Goal: Transaction & Acquisition: Book appointment/travel/reservation

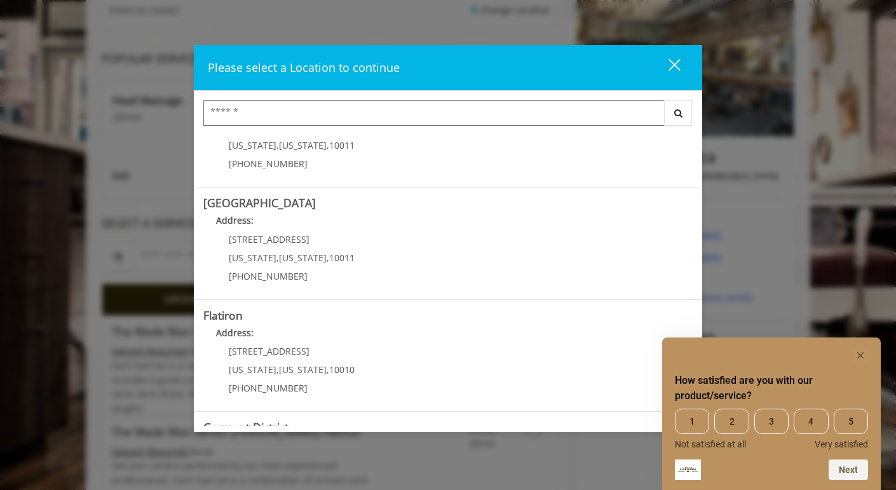
scroll to position [169, 0]
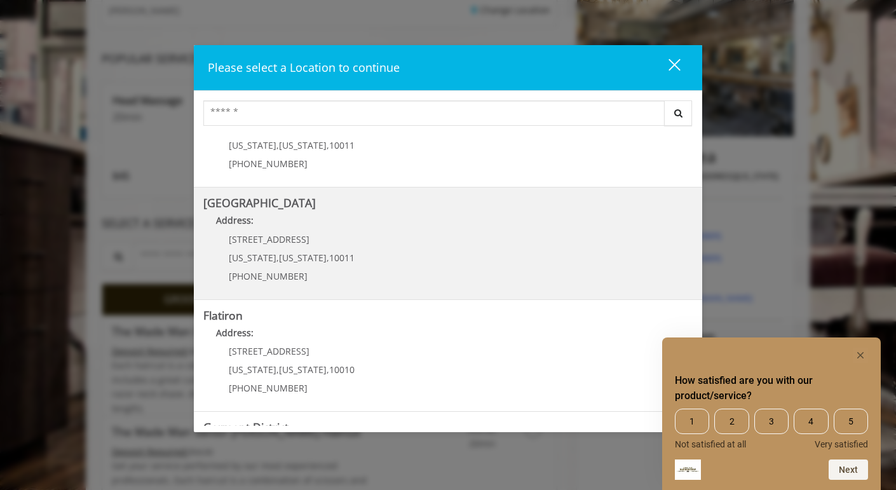
click at [400, 214] on Street "Address:" at bounding box center [447, 224] width 489 height 20
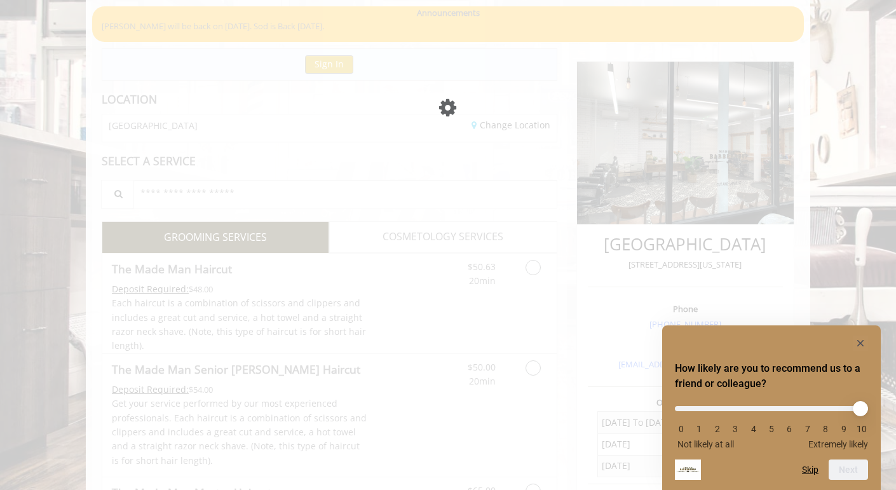
scroll to position [97, 0]
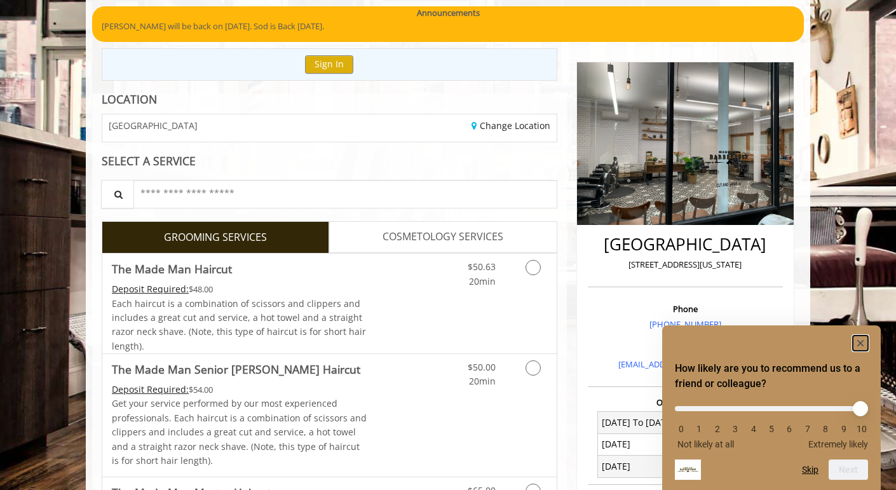
click at [865, 345] on rect "Hide survey" at bounding box center [860, 343] width 15 height 15
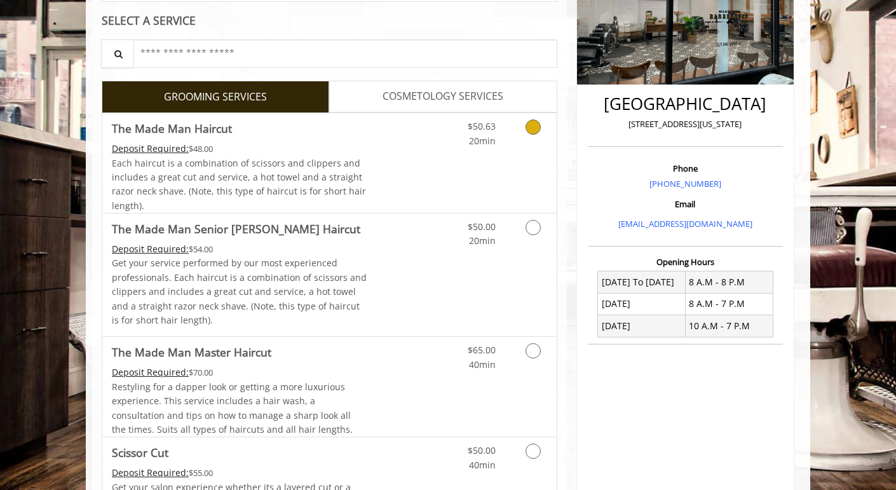
scroll to position [243, 0]
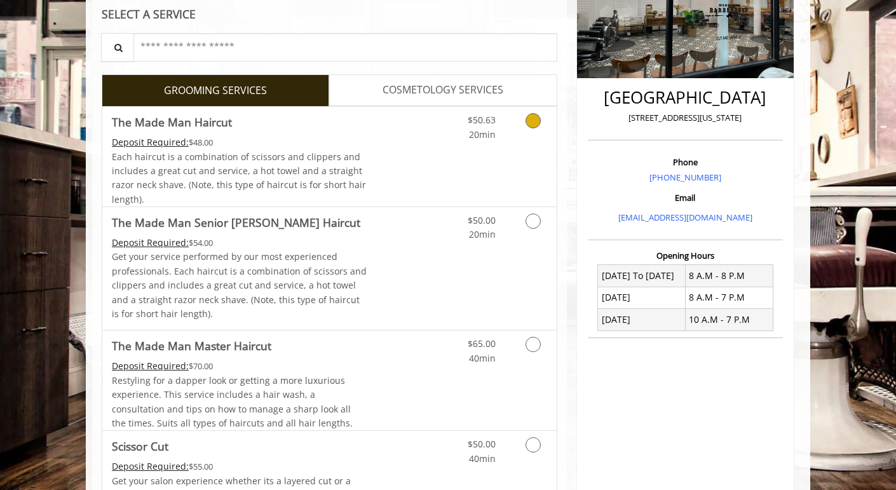
click at [511, 131] on div "Grooming services" at bounding box center [530, 124] width 51 height 35
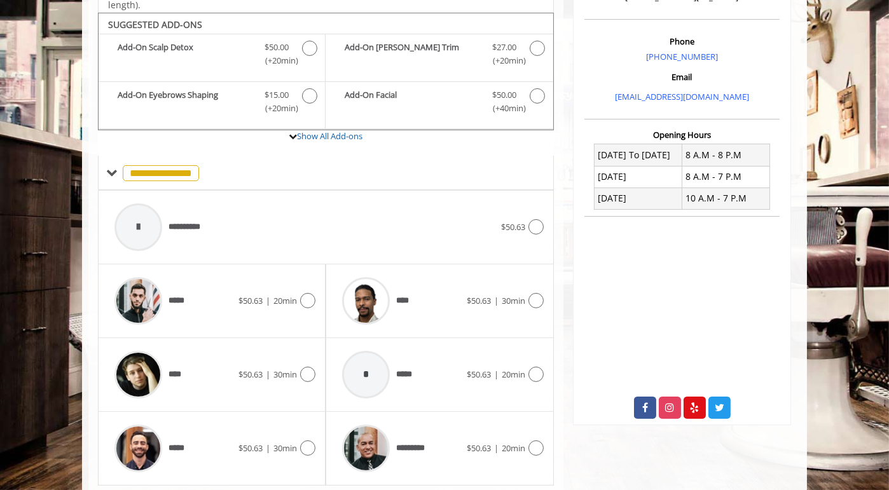
scroll to position [367, 0]
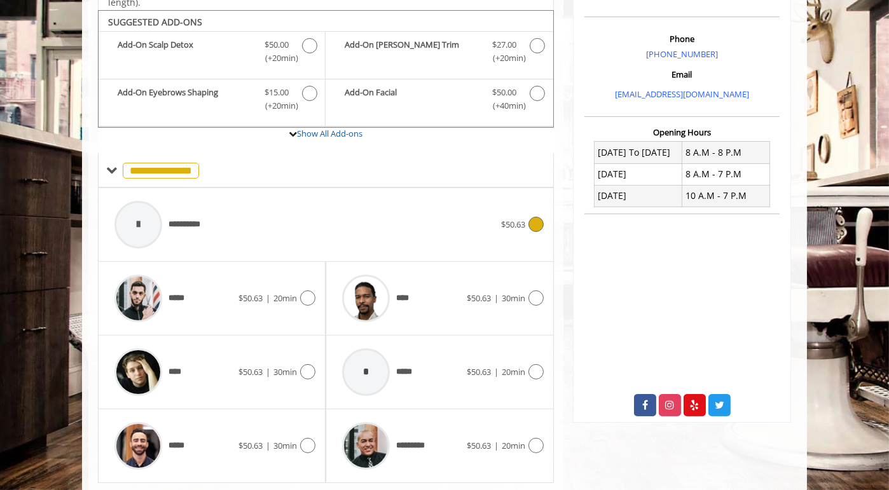
click at [224, 227] on div "**********" at bounding box center [304, 225] width 393 height 60
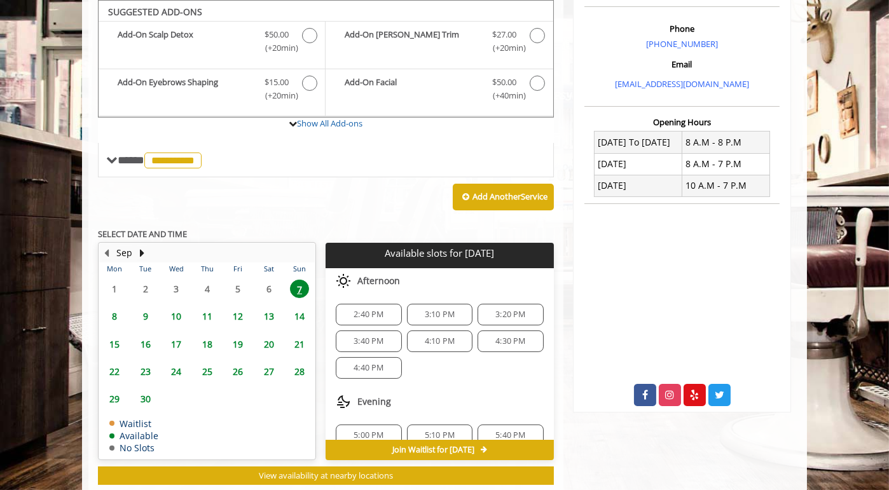
scroll to position [407, 0]
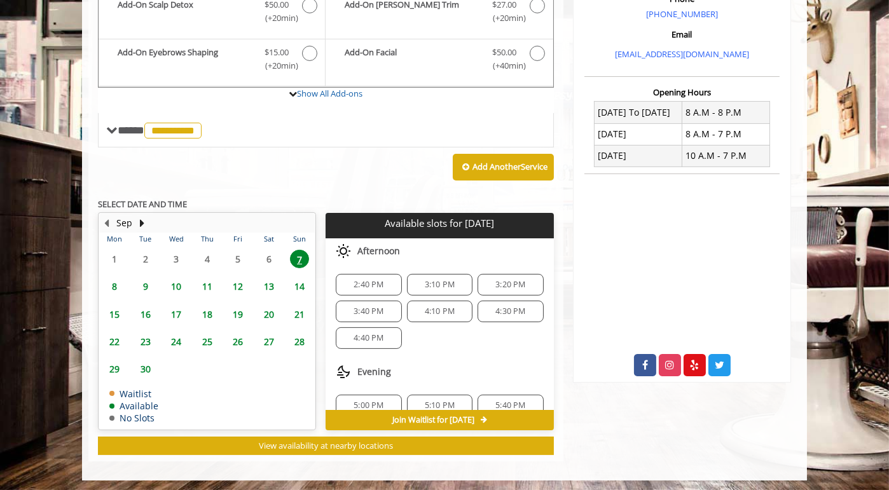
click at [146, 284] on span "9" at bounding box center [145, 286] width 19 height 18
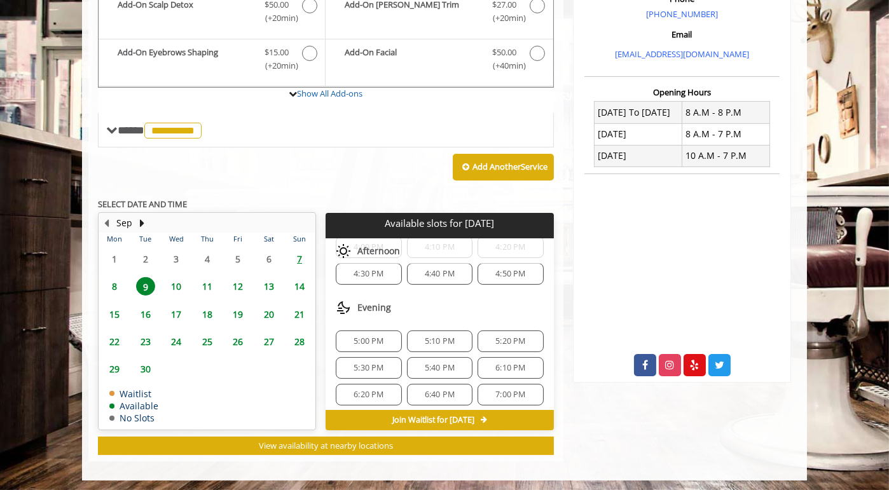
scroll to position [501, 0]
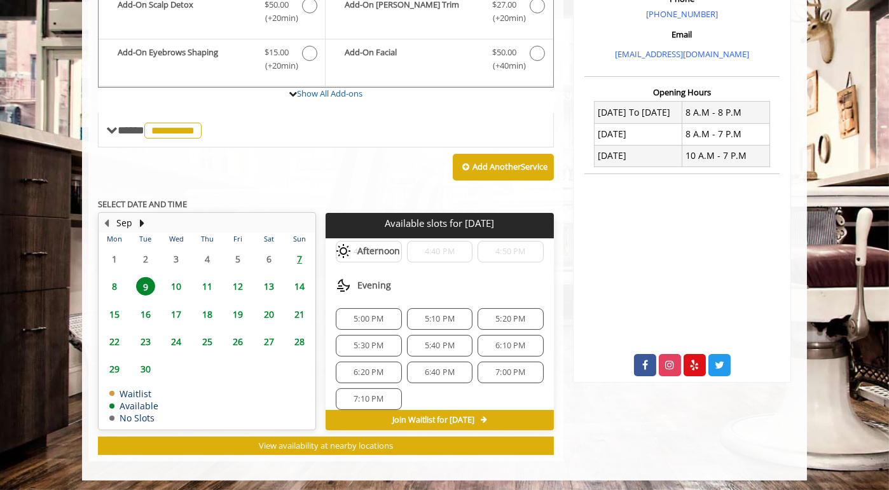
click at [500, 341] on span "6:10 PM" at bounding box center [510, 346] width 30 height 10
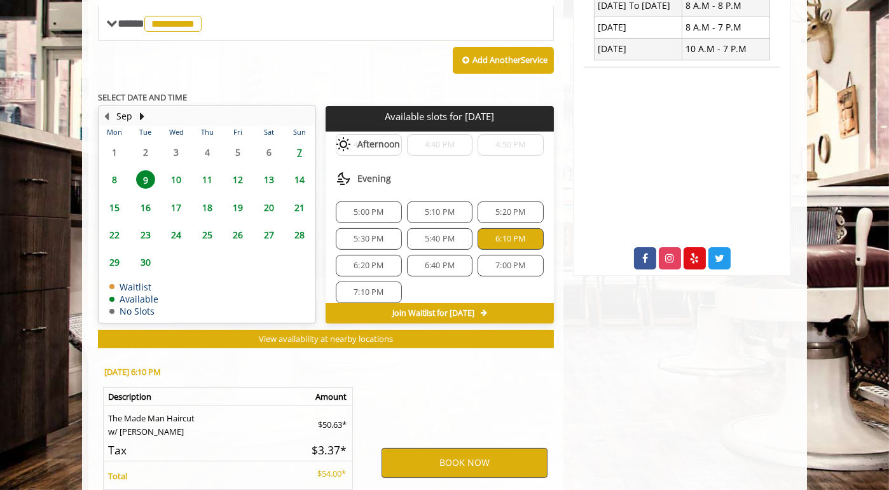
scroll to position [635, 0]
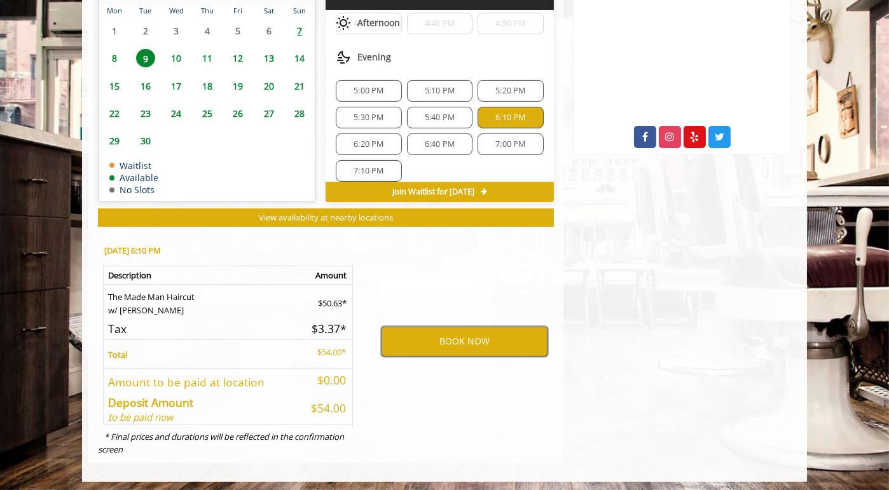
click at [491, 334] on button "BOOK NOW" at bounding box center [464, 341] width 166 height 29
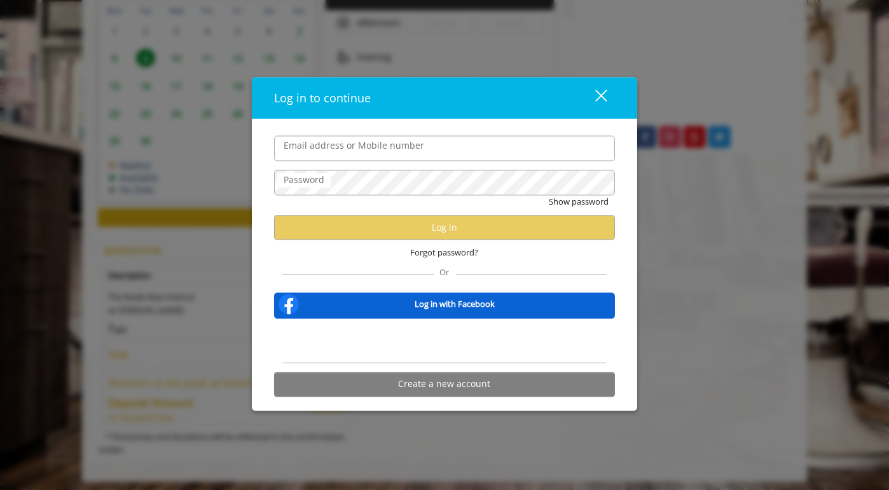
type input "**********"
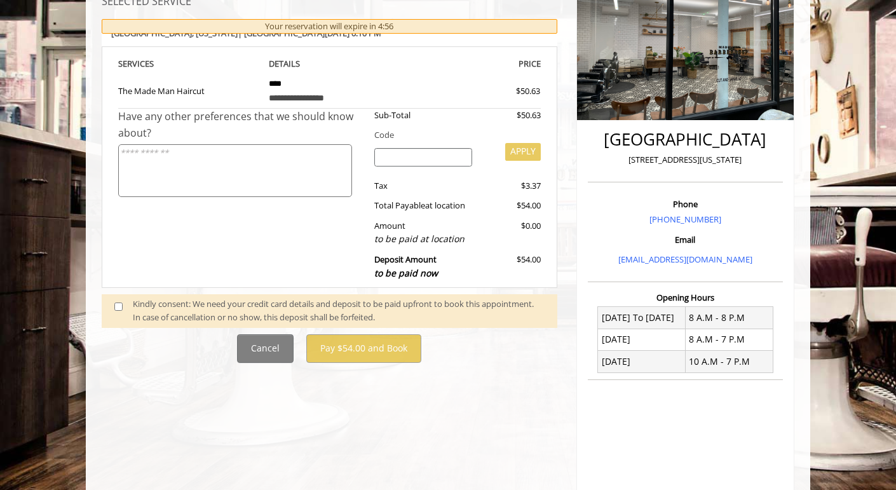
scroll to position [201, 0]
click at [225, 295] on div "Kindly consent: We need your credit card details and deposit to be paid upfront…" at bounding box center [330, 312] width 456 height 34
click at [220, 301] on div "Kindly consent: We need your credit card details and deposit to be paid upfront…" at bounding box center [339, 311] width 412 height 27
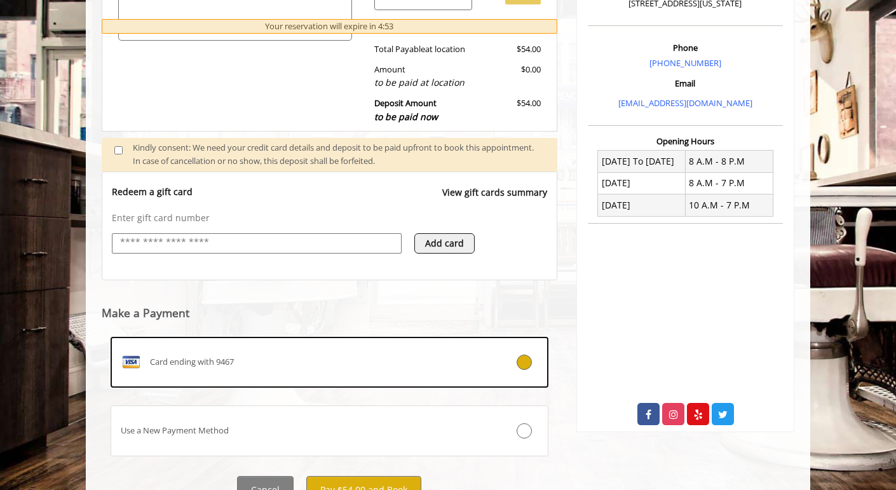
scroll to position [414, 0]
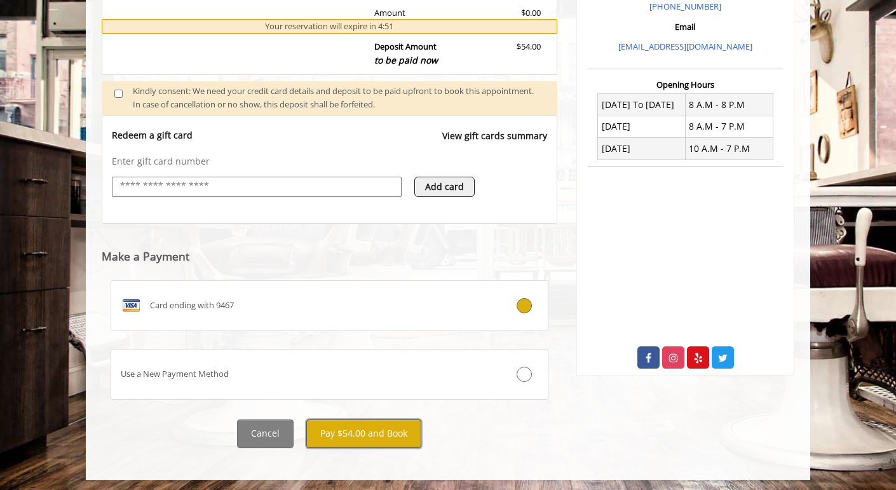
click at [396, 433] on button "Pay $54.00 and Book" at bounding box center [363, 434] width 115 height 29
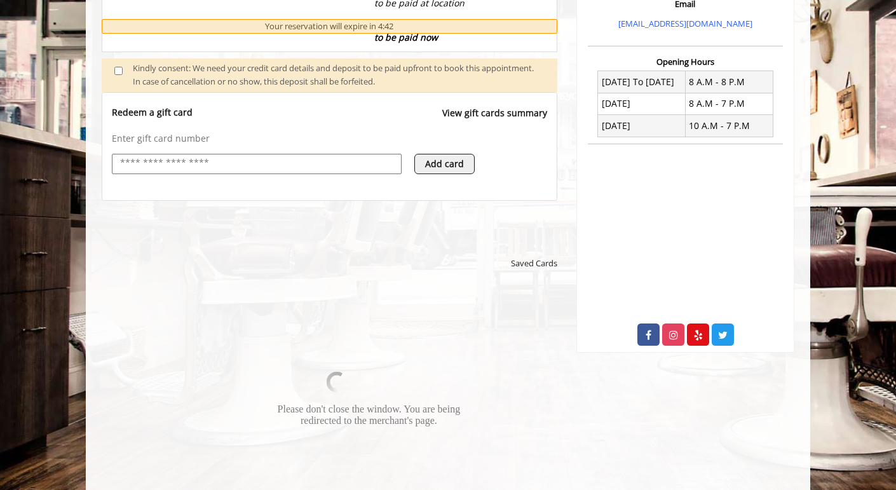
scroll to position [438, 0]
